Goal: Information Seeking & Learning: Learn about a topic

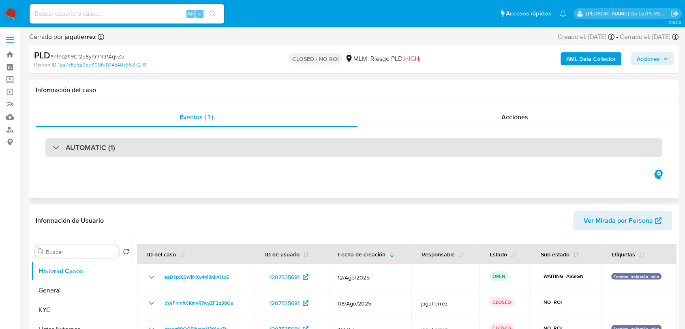
select select "10"
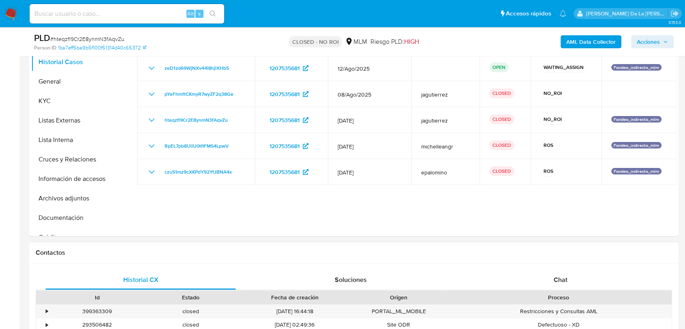
scroll to position [135, 0]
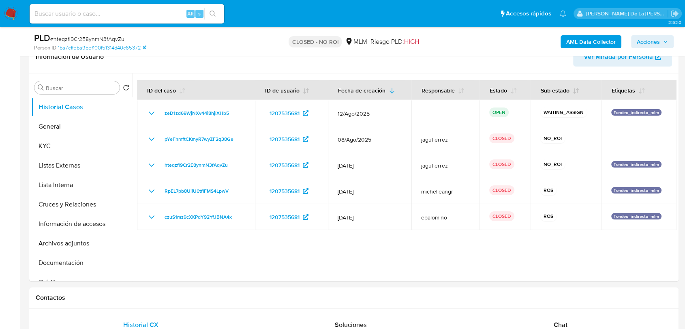
click at [6, 10] on img at bounding box center [11, 14] width 14 height 14
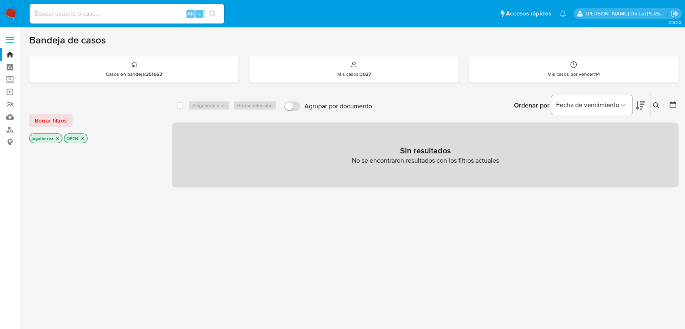
click at [6, 6] on nav "Pausado Ver notificaciones Alt s Accesos rápidos Presiona las siguientes teclas…" at bounding box center [342, 13] width 685 height 27
click at [9, 10] on img at bounding box center [11, 14] width 14 height 14
click at [56, 138] on icon "close-filter" at bounding box center [57, 138] width 5 height 5
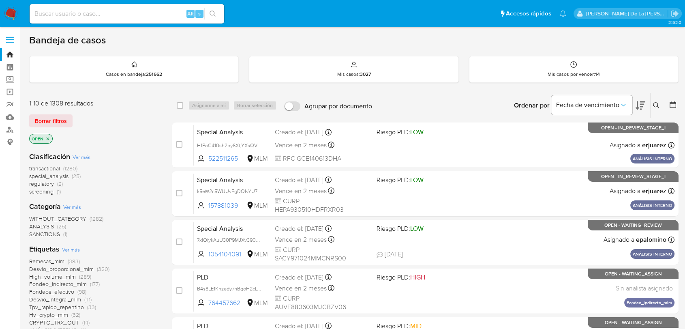
click at [43, 189] on span "screening" at bounding box center [41, 191] width 24 height 8
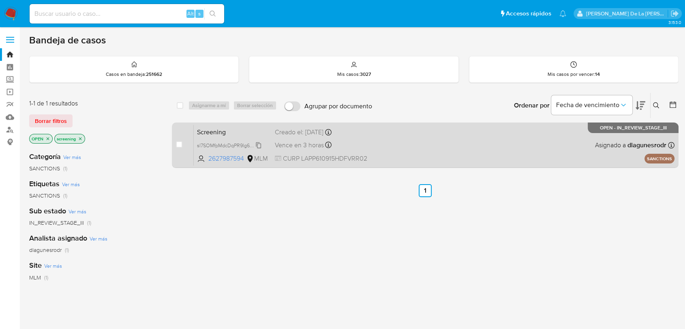
click at [225, 144] on span "sl7SOMfpMdcDqPR9lg6US07Y" at bounding box center [231, 144] width 68 height 9
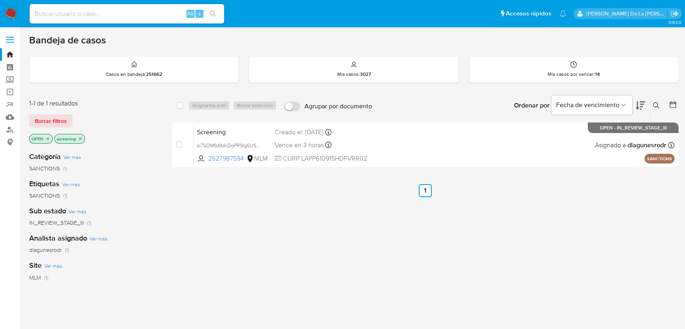
click at [81, 138] on icon "close-filter" at bounding box center [80, 138] width 5 height 5
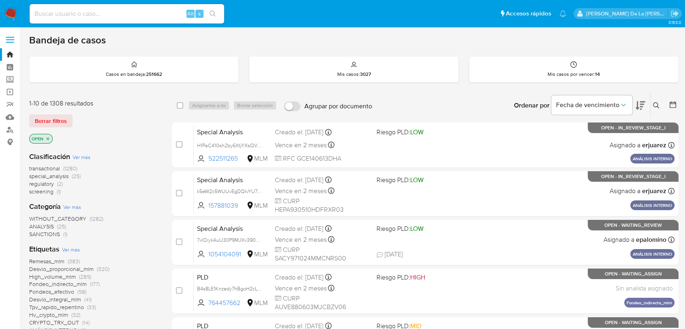
click at [58, 215] on span "WITHOUT_CATEGORY" at bounding box center [57, 218] width 57 height 8
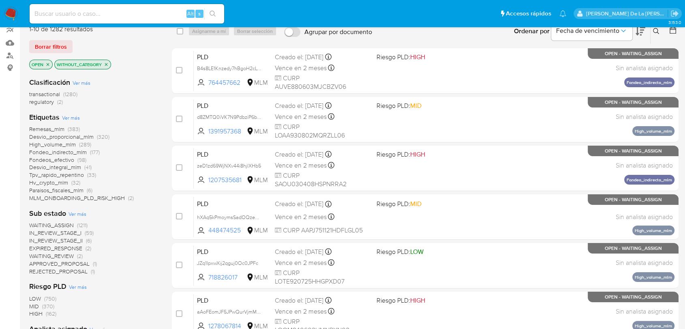
scroll to position [90, 0]
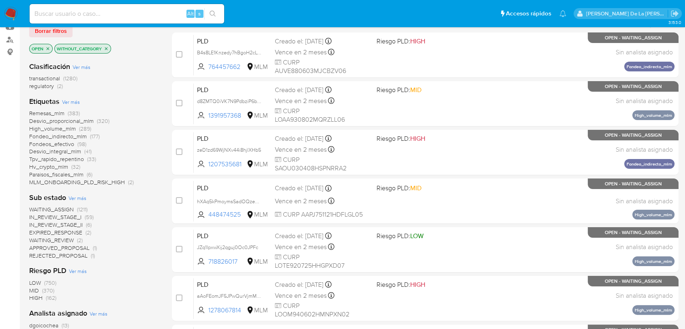
click at [59, 208] on span "WAITING_ASSIGN" at bounding box center [51, 209] width 45 height 8
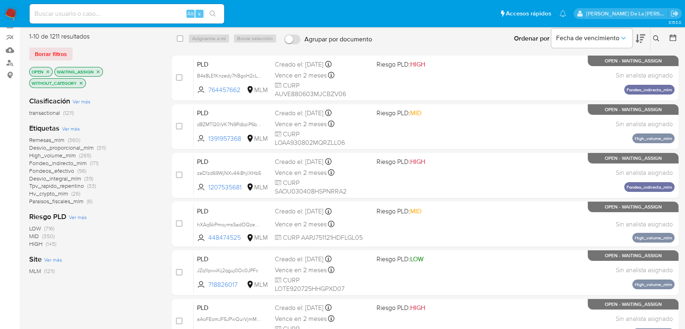
scroll to position [45, 0]
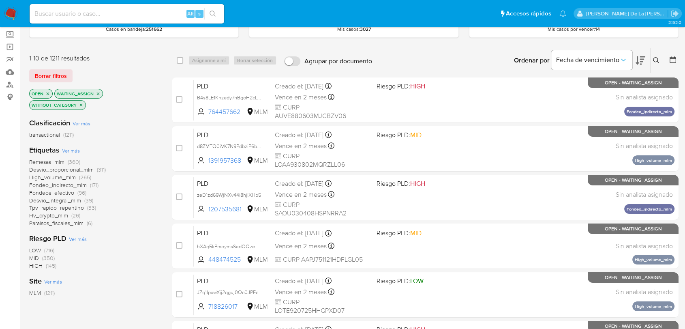
click at [80, 104] on icon "close-filter" at bounding box center [81, 105] width 5 height 5
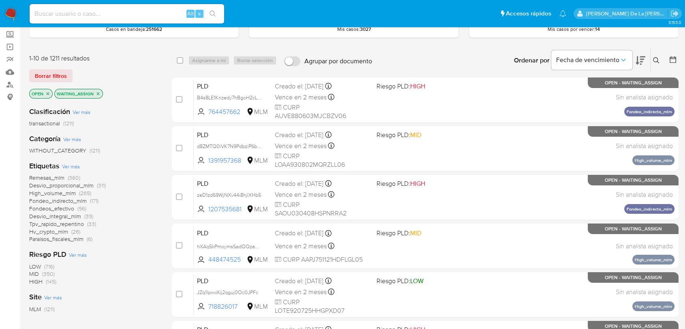
click at [96, 91] on icon "close-filter" at bounding box center [98, 93] width 5 height 5
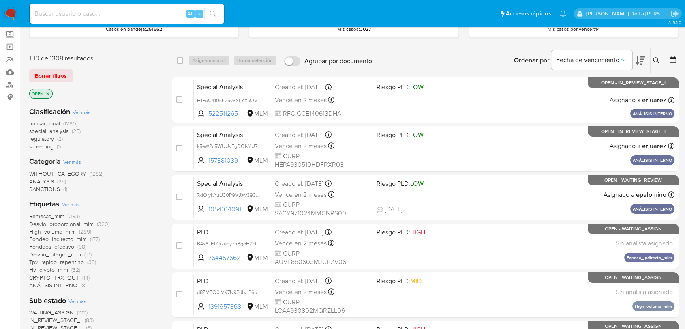
click at [49, 179] on span "ANALYSIS" at bounding box center [41, 181] width 25 height 8
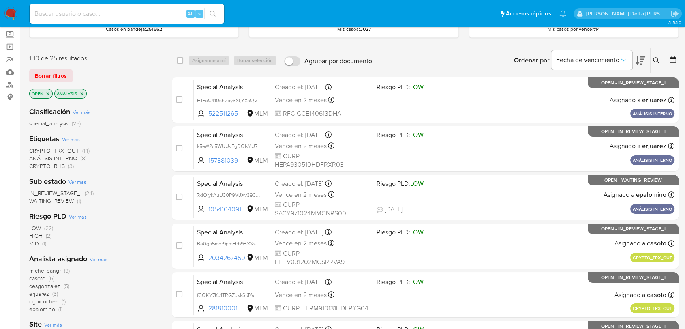
click at [84, 93] on p "ANALYSIS" at bounding box center [71, 93] width 32 height 9
click at [81, 92] on icon "close-filter" at bounding box center [81, 93] width 5 height 5
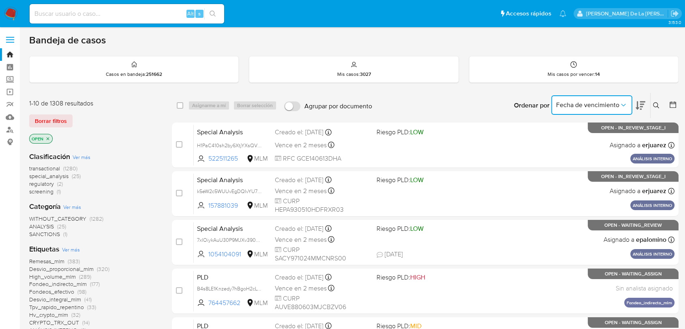
click at [613, 103] on span "Fecha de vencimiento" at bounding box center [587, 105] width 63 height 8
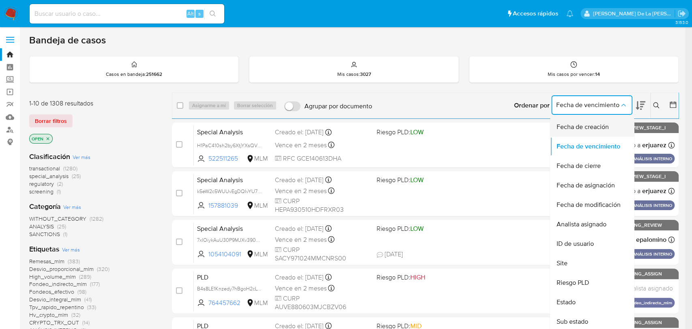
click at [581, 129] on span "Fecha de creación" at bounding box center [582, 127] width 52 height 8
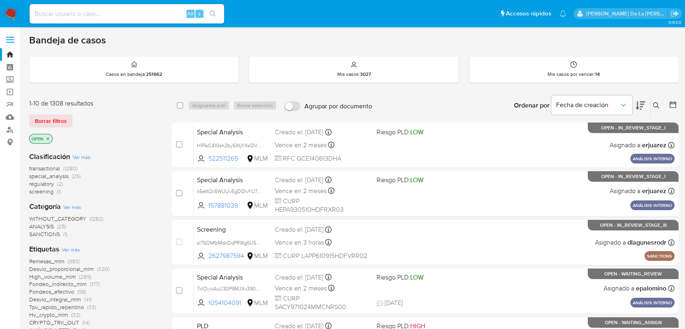
click at [645, 104] on icon at bounding box center [641, 106] width 10 height 10
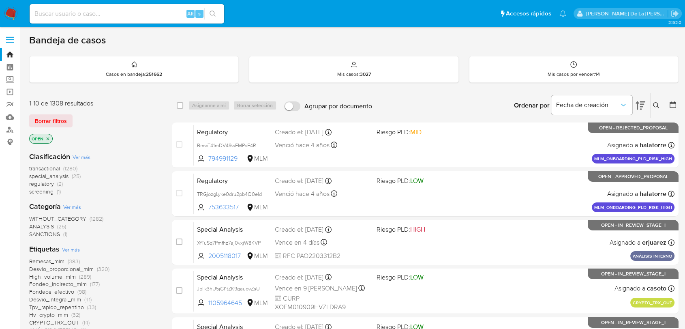
click at [635, 103] on div "Fecha de creación" at bounding box center [598, 105] width 94 height 25
click at [641, 103] on icon at bounding box center [641, 105] width 10 height 9
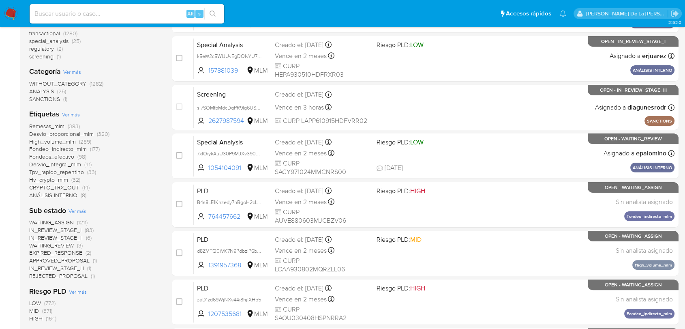
scroll to position [90, 0]
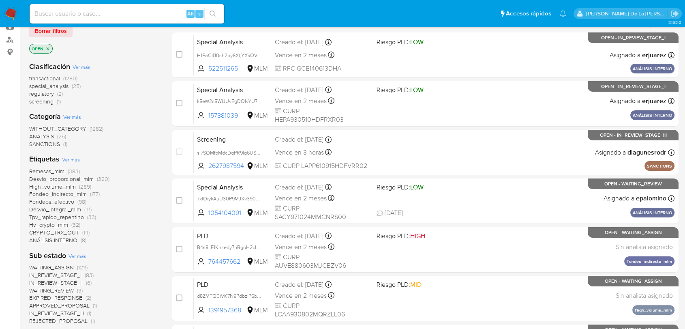
click at [45, 77] on span "transactional" at bounding box center [44, 78] width 31 height 8
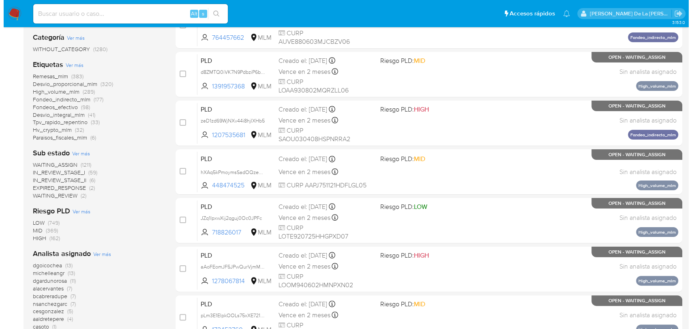
scroll to position [180, 0]
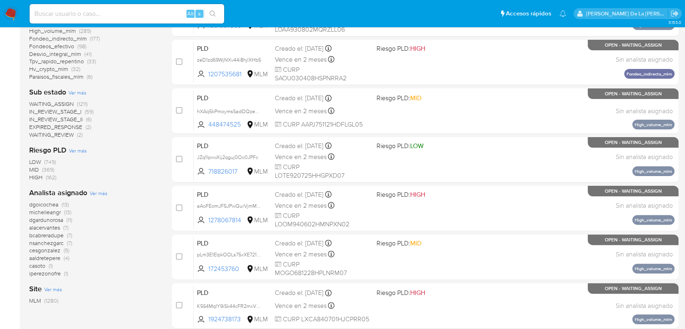
click at [97, 192] on span "Ver más" at bounding box center [99, 192] width 18 height 7
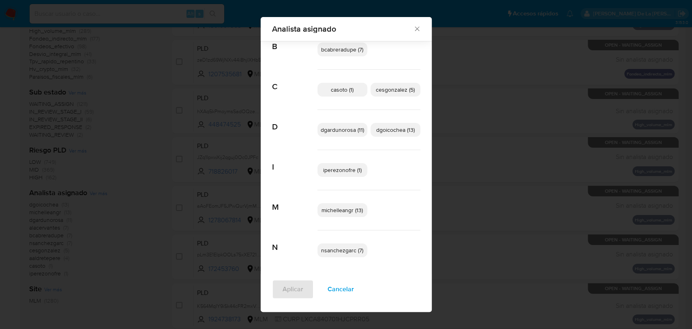
scroll to position [67, 0]
click at [337, 169] on span "iperezonofre (1)" at bounding box center [342, 168] width 39 height 8
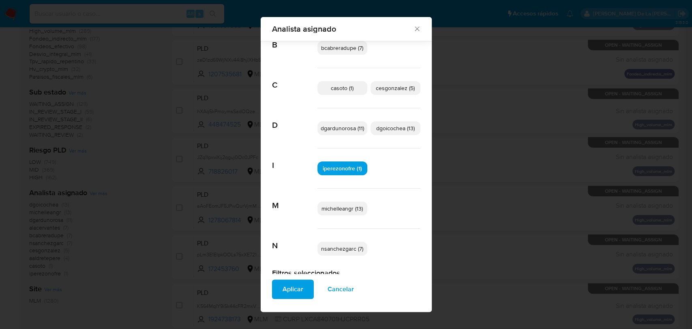
click at [283, 285] on span "Aplicar" at bounding box center [293, 289] width 21 height 18
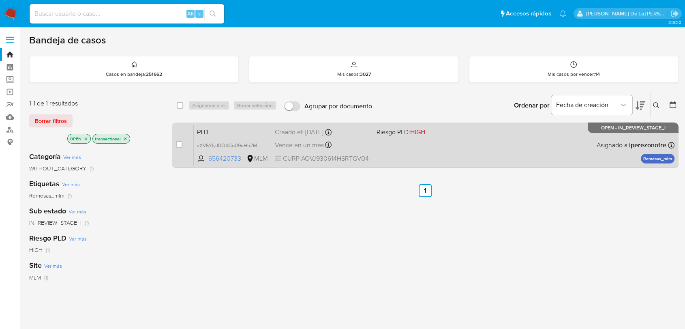
click at [456, 147] on div "PLD xXV6YlyJ0O4Go09eHb2MEOyX 656420733 MLM Riesgo PLD: HIGH Creado el: 12/07/20…" at bounding box center [434, 144] width 481 height 41
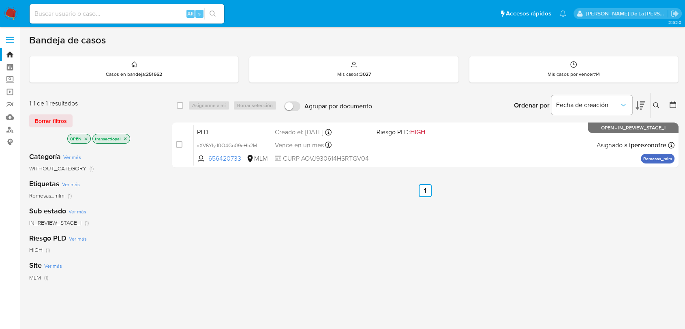
click at [62, 140] on icon "close-filter" at bounding box center [60, 138] width 5 height 5
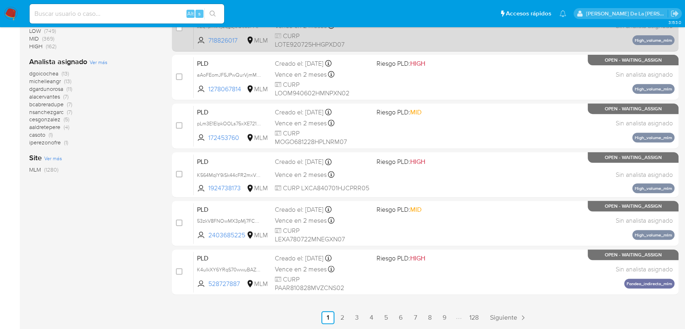
scroll to position [86, 0]
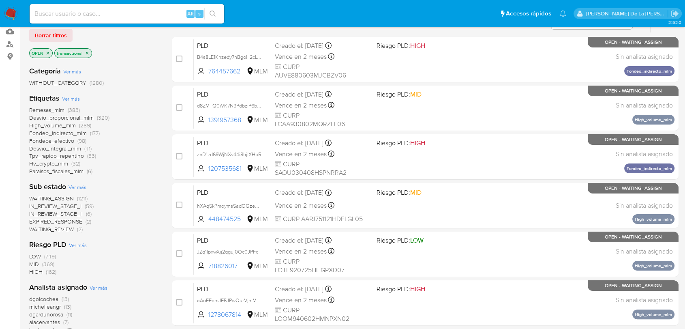
click at [58, 197] on span "WAITING_ASSIGN" at bounding box center [51, 198] width 45 height 8
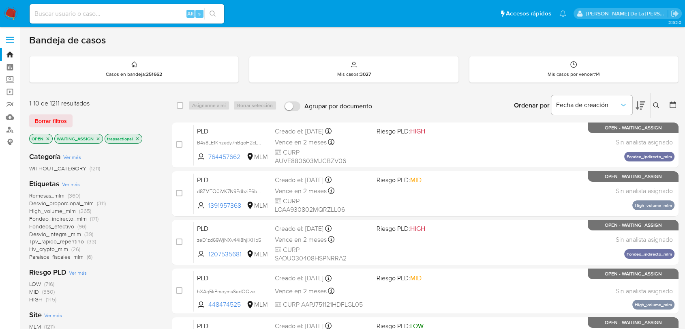
click at [643, 103] on icon at bounding box center [641, 106] width 10 height 10
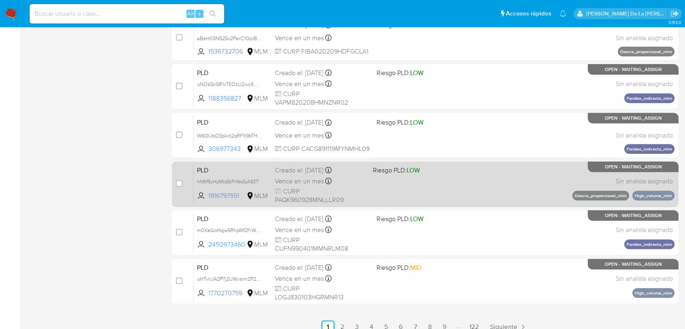
scroll to position [311, 0]
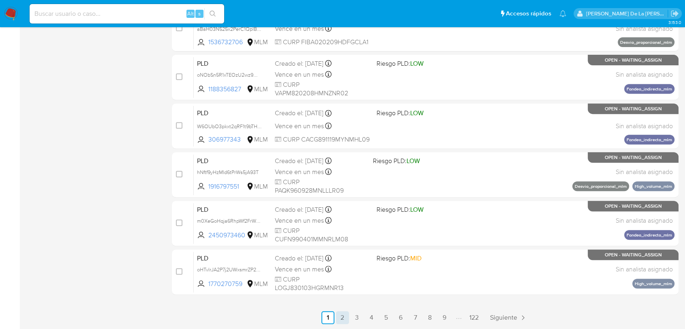
click at [343, 315] on link "2" at bounding box center [342, 317] width 13 height 13
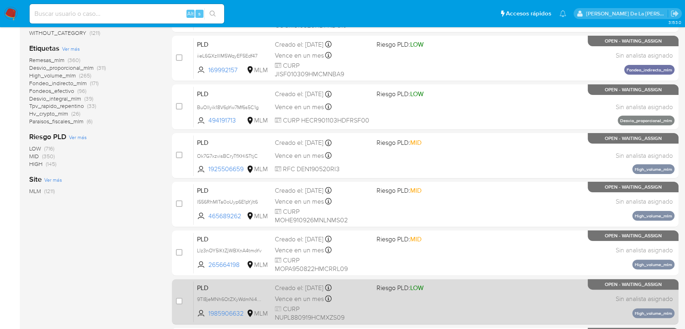
scroll to position [311, 0]
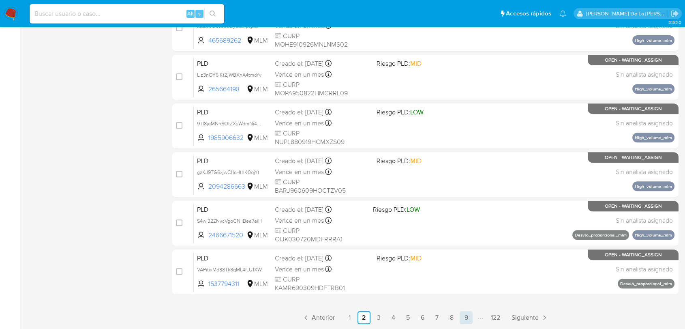
click at [465, 317] on link "9" at bounding box center [466, 317] width 13 height 13
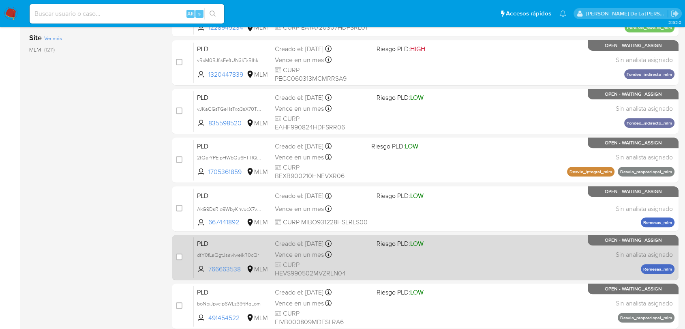
scroll to position [311, 0]
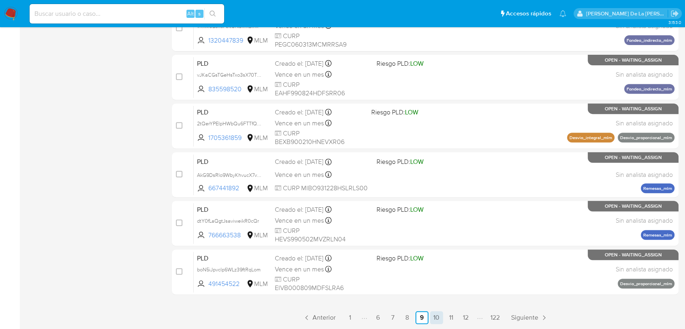
click at [436, 317] on link "10" at bounding box center [436, 317] width 13 height 13
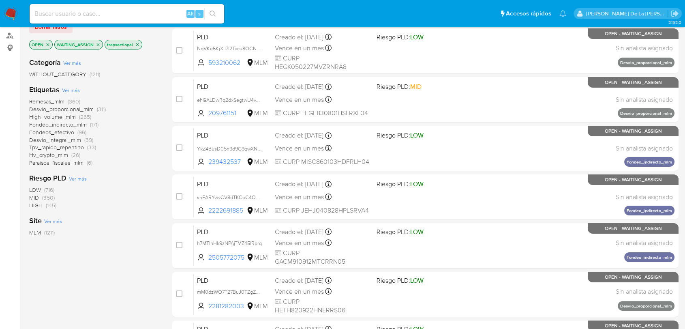
scroll to position [311, 0]
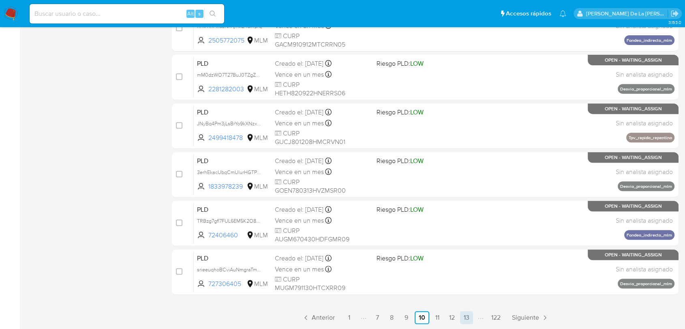
click at [469, 317] on link "13" at bounding box center [466, 317] width 13 height 13
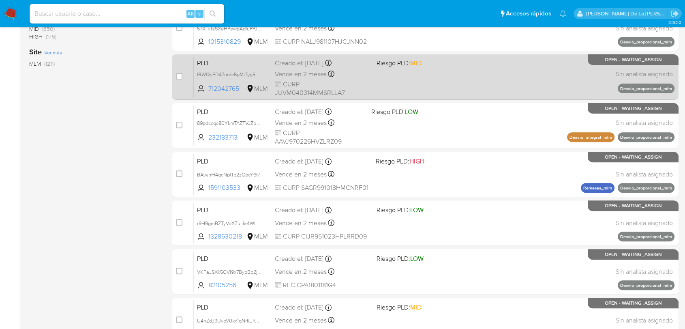
scroll to position [311, 0]
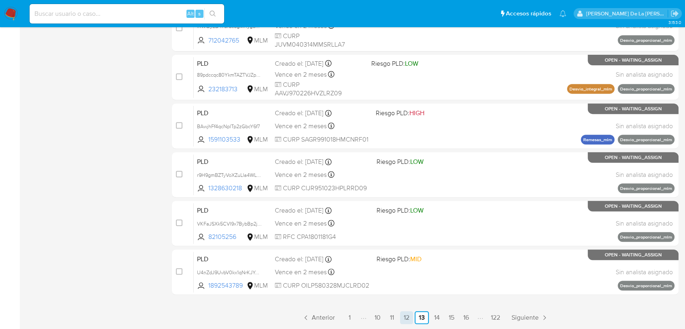
click at [401, 315] on link "12" at bounding box center [406, 317] width 13 height 13
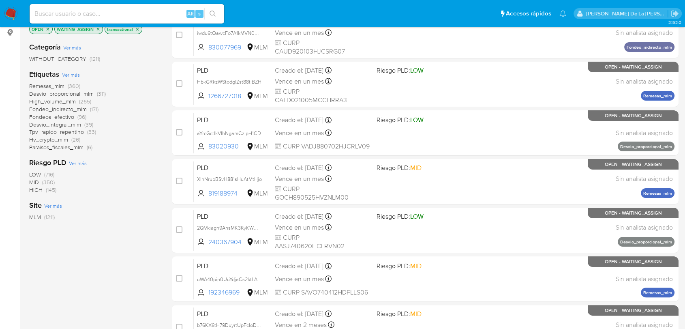
scroll to position [41, 0]
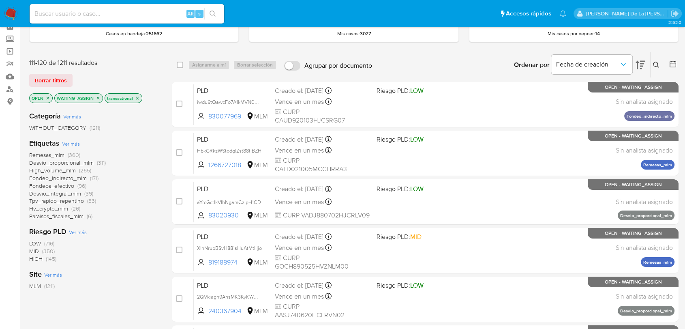
click at [7, 11] on img at bounding box center [11, 14] width 14 height 14
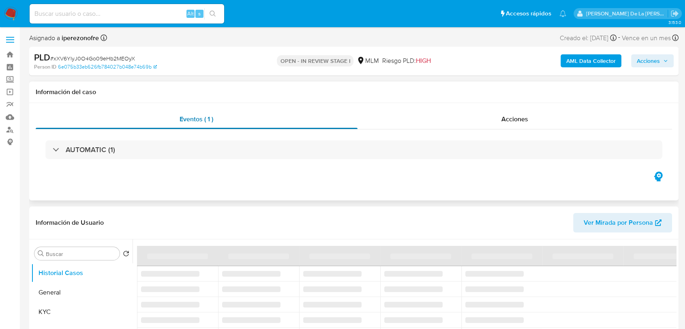
click at [74, 117] on div "Eventos ( 1 )" at bounding box center [197, 118] width 322 height 19
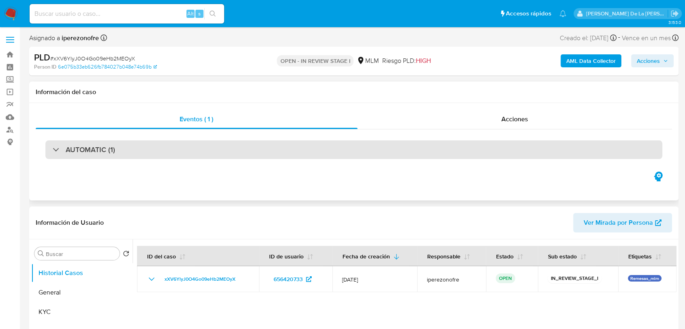
click at [71, 146] on h3 "AUTOMATIC (1)" at bounding box center [90, 149] width 49 height 9
select select "10"
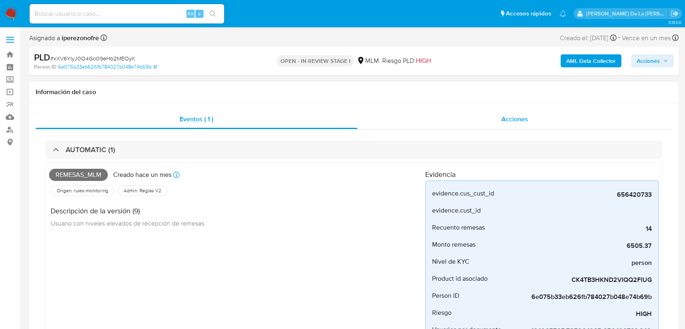
drag, startPoint x: 586, startPoint y: 121, endPoint x: 512, endPoint y: 119, distance: 73.4
click at [554, 122] on div "Acciones" at bounding box center [515, 118] width 315 height 19
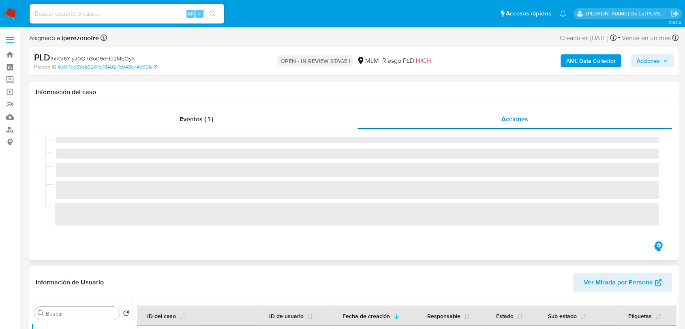
click at [512, 119] on span "Acciones" at bounding box center [514, 118] width 27 height 9
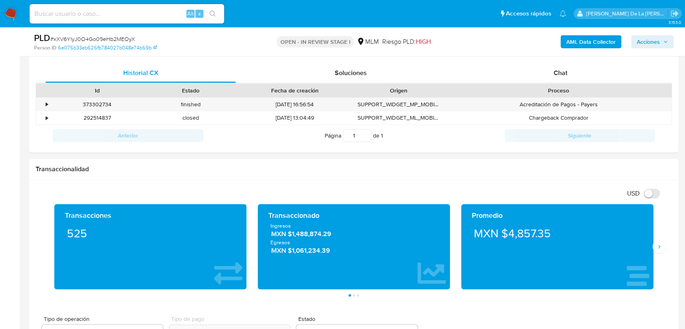
scroll to position [270, 0]
